Goal: Find contact information: Find contact information

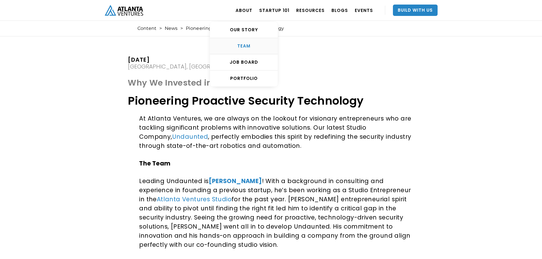
click at [251, 48] on div "TEAM" at bounding box center [244, 46] width 68 height 6
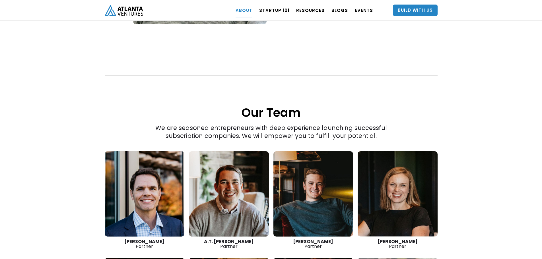
scroll to position [692, 0]
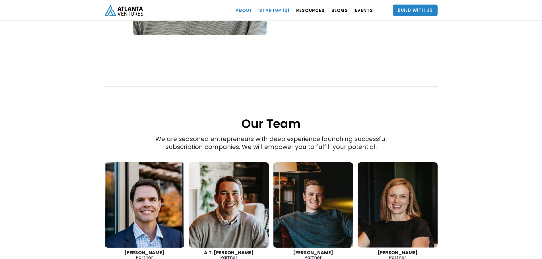
click at [278, 11] on link "Startup 101" at bounding box center [274, 10] width 30 height 16
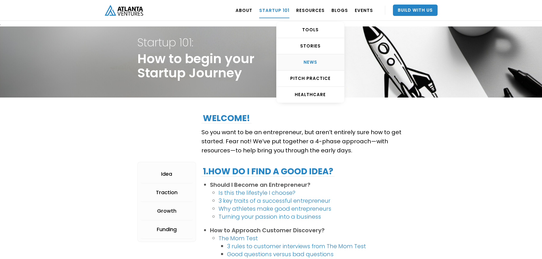
click at [321, 62] on div "NEWS" at bounding box center [311, 63] width 68 height 6
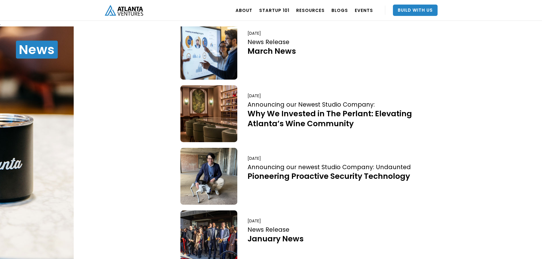
scroll to position [228, 0]
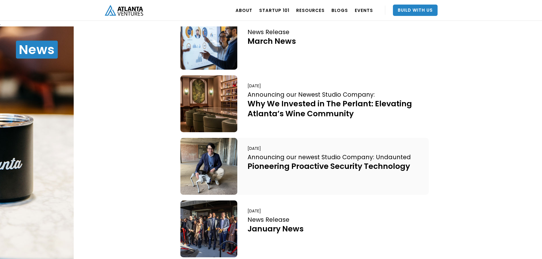
click at [374, 170] on div "Pioneering Proactive Security Technology" at bounding box center [329, 166] width 163 height 10
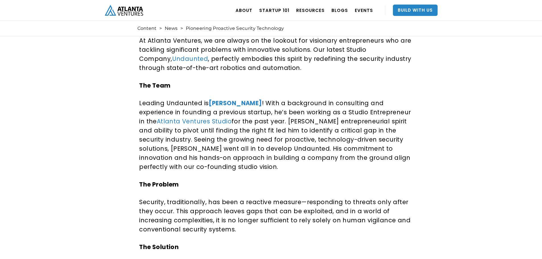
scroll to position [85, 0]
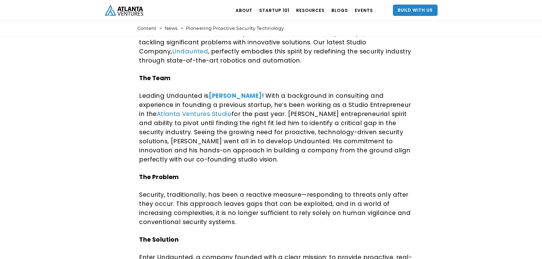
click at [229, 97] on strong "[PERSON_NAME]" at bounding box center [235, 96] width 53 height 8
